Goal: Check status: Check status

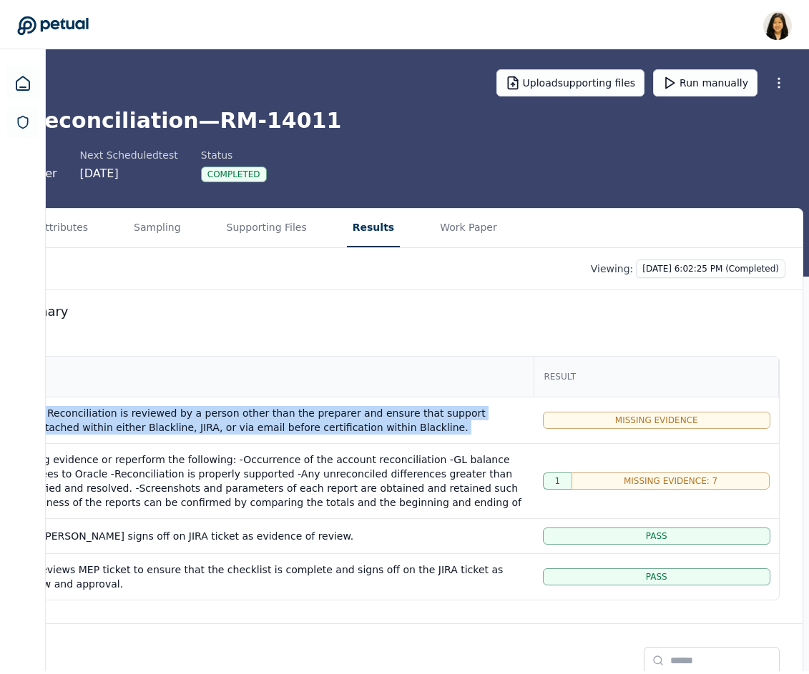
scroll to position [6, 0]
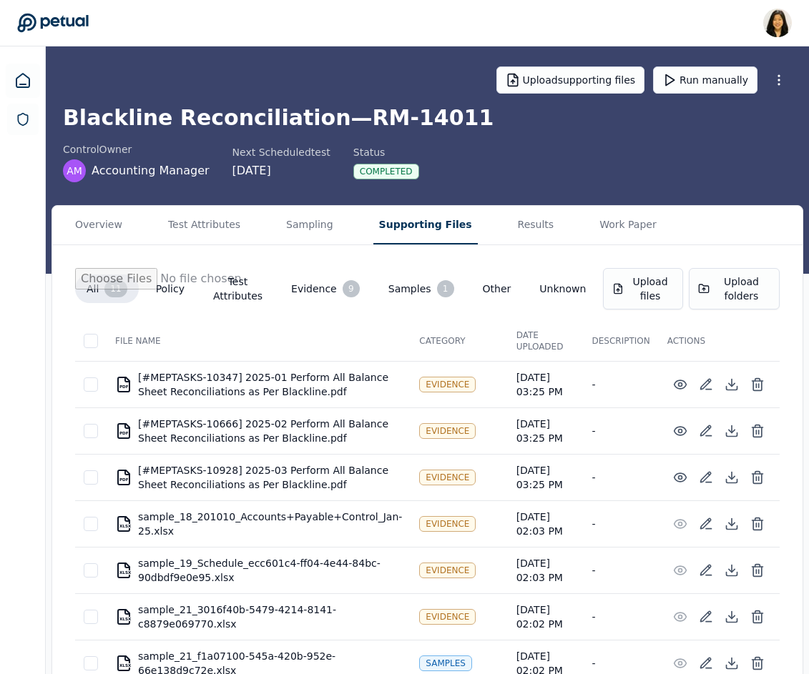
click at [425, 232] on button "Supporting Files" at bounding box center [425, 225] width 104 height 39
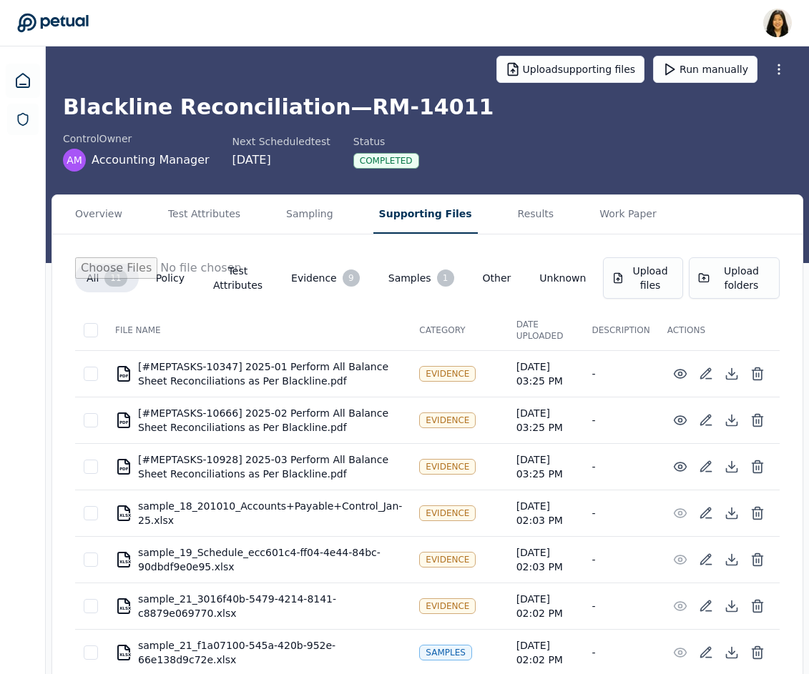
scroll to position [227, 0]
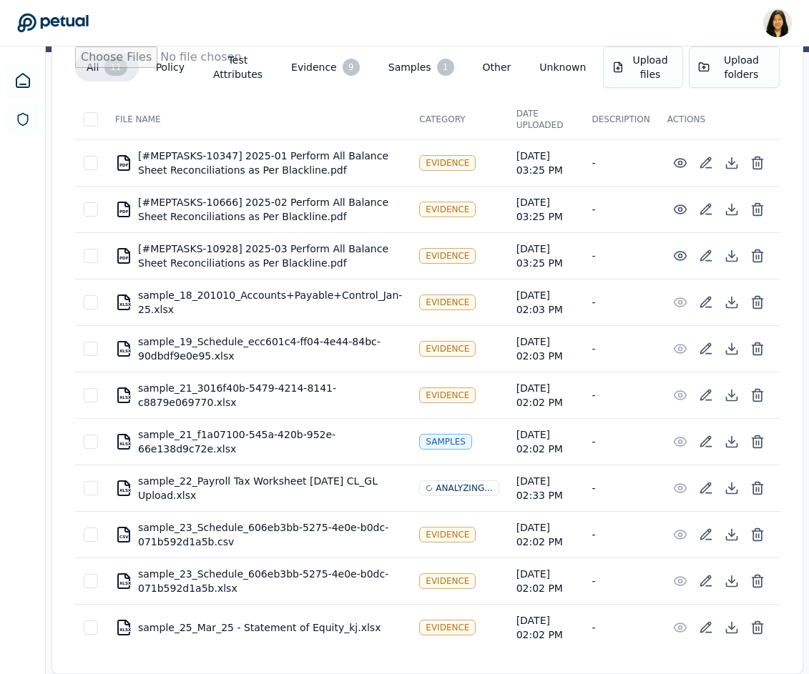
drag, startPoint x: 248, startPoint y: 496, endPoint x: 232, endPoint y: 499, distance: 16.7
click at [232, 499] on div "XLSX sample_22_Payroll Tax Worksheet [DATE] CL_GL Upload.xlsx" at bounding box center [258, 488] width 287 height 29
copy div "XLSX sample_22_Payroll Tax Worksheet [DATE] CL_GL Upload.xlsx"
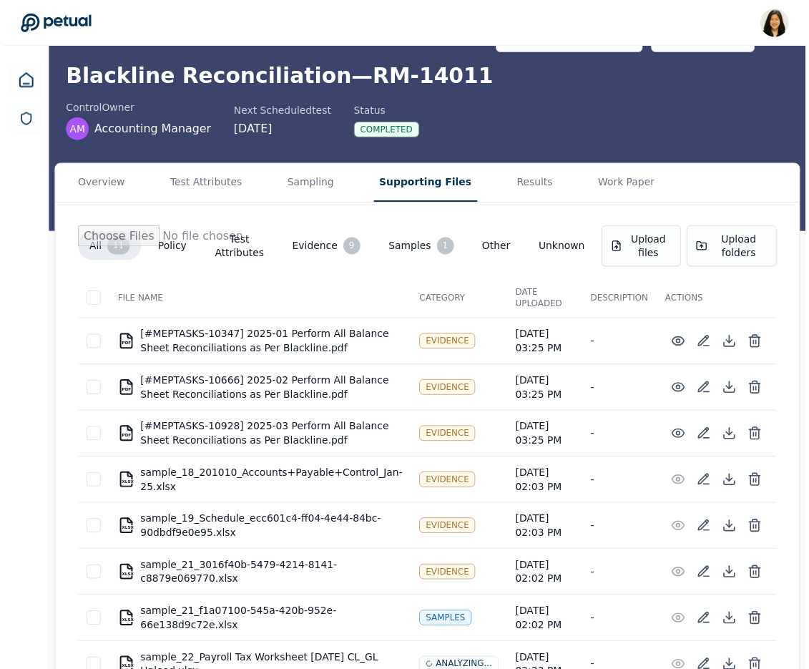
scroll to position [0, 0]
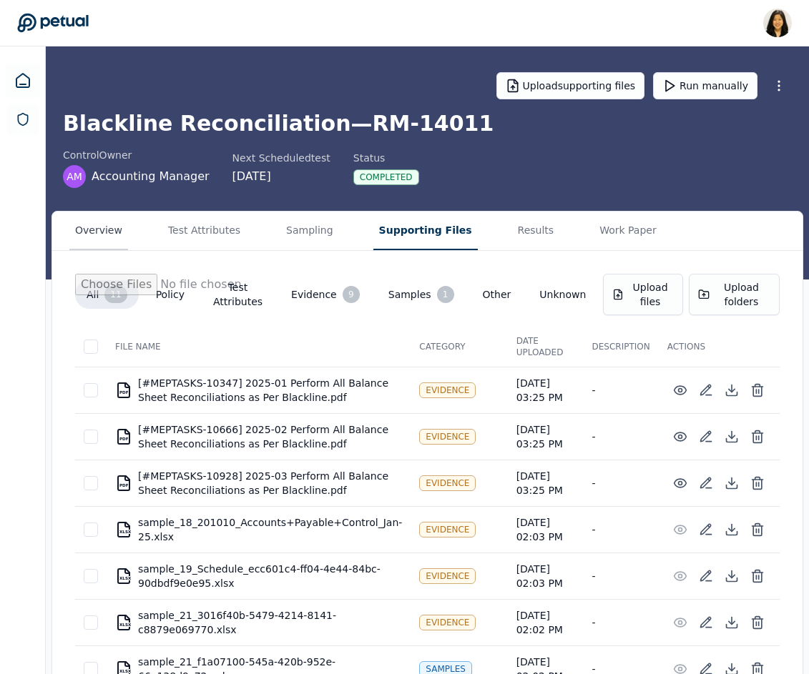
click at [116, 228] on button "Overview" at bounding box center [98, 231] width 59 height 39
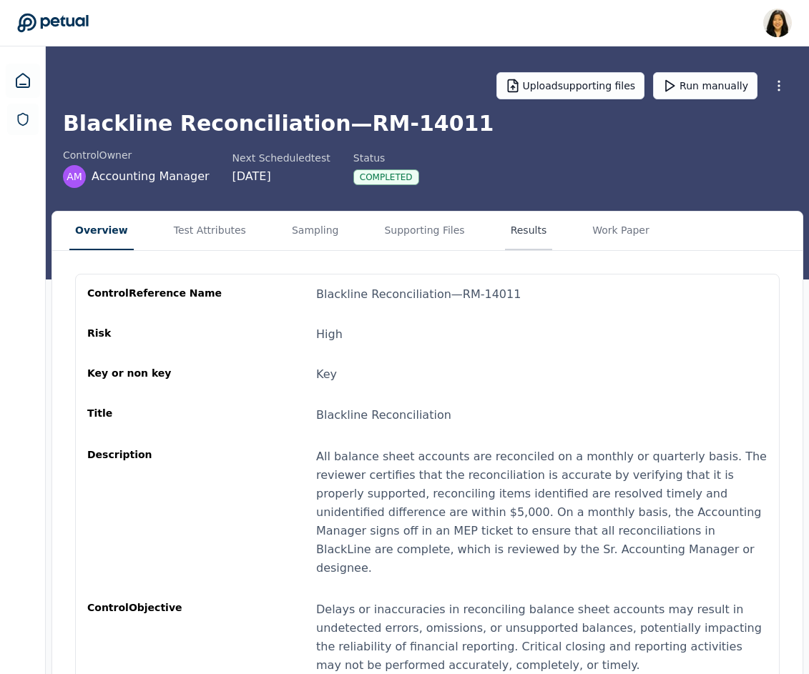
click at [513, 232] on button "Results" at bounding box center [529, 231] width 48 height 39
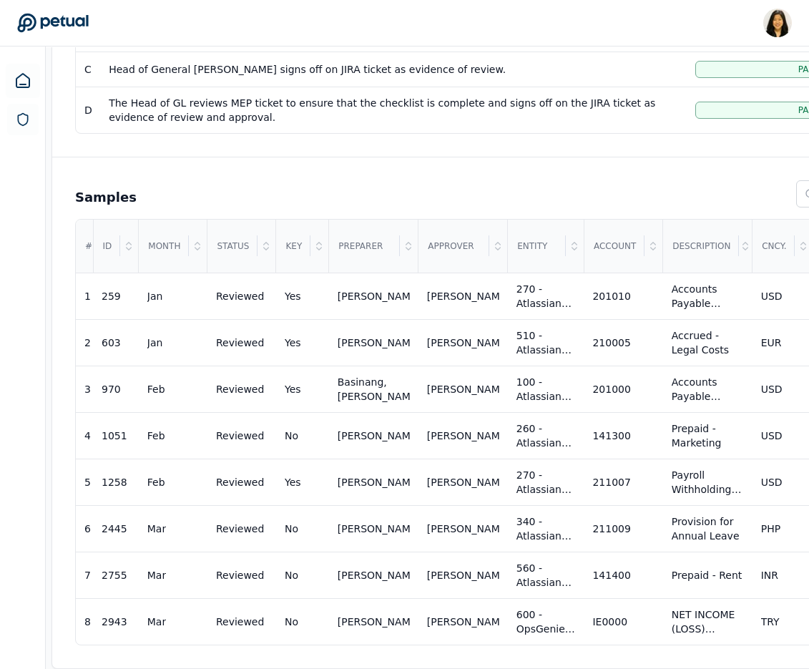
scroll to position [476, 152]
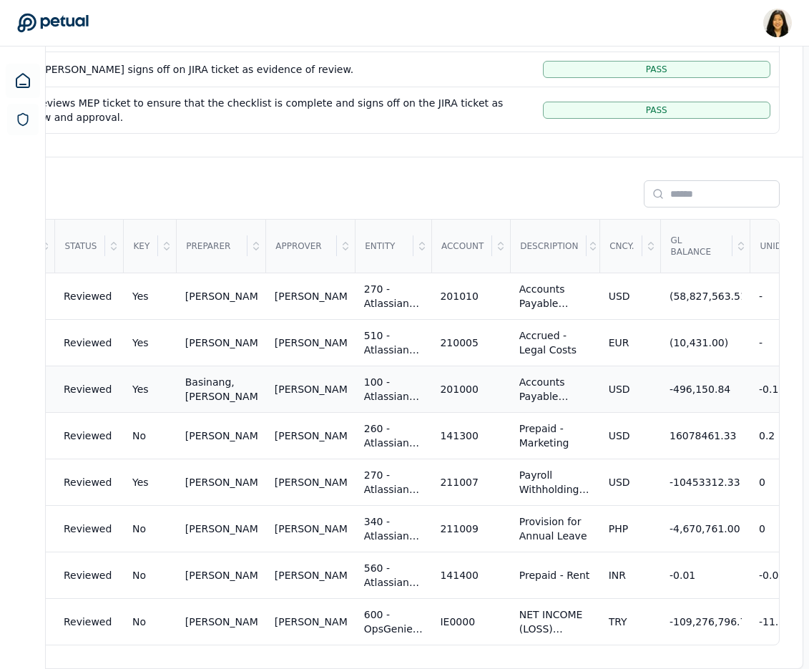
click at [620, 398] on td "USD" at bounding box center [630, 388] width 61 height 46
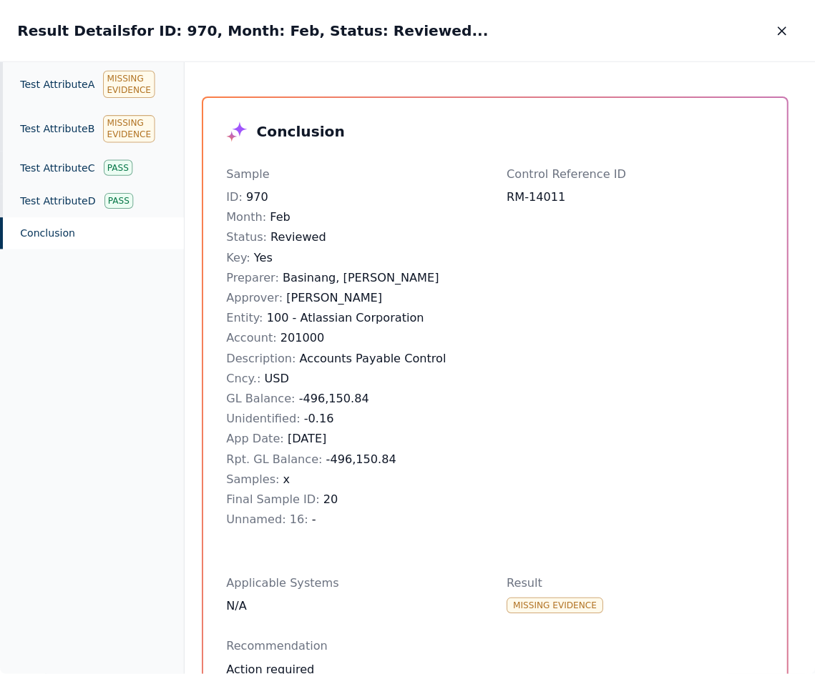
scroll to position [470, 147]
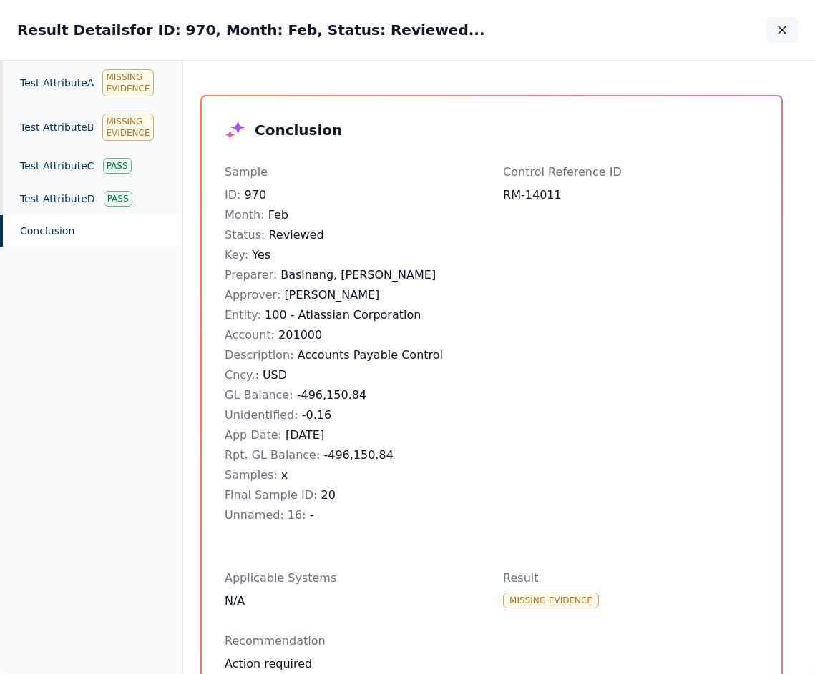
click at [778, 28] on icon "button" at bounding box center [782, 30] width 14 height 14
